Goal: Complete application form

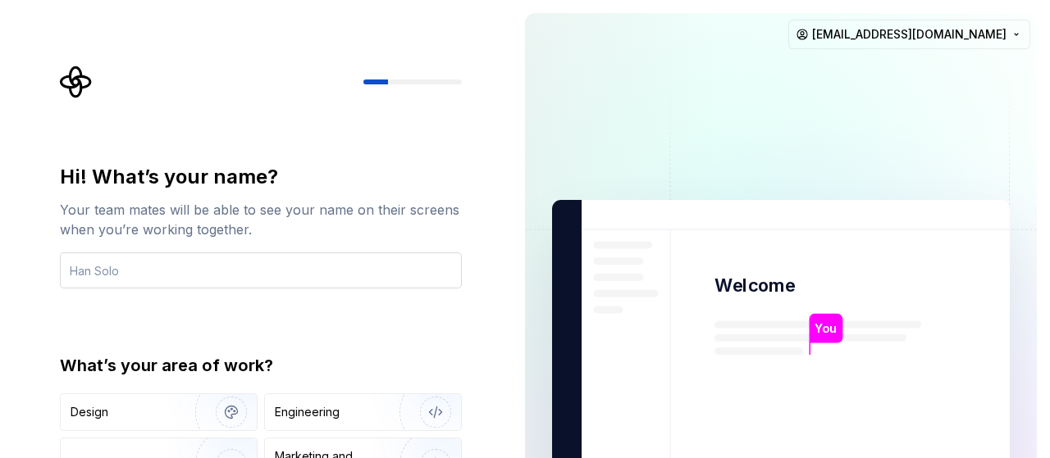
click at [348, 270] on input "text" at bounding box center [261, 271] width 402 height 36
type input "m"
type input "Meena"
